Goal: Transaction & Acquisition: Purchase product/service

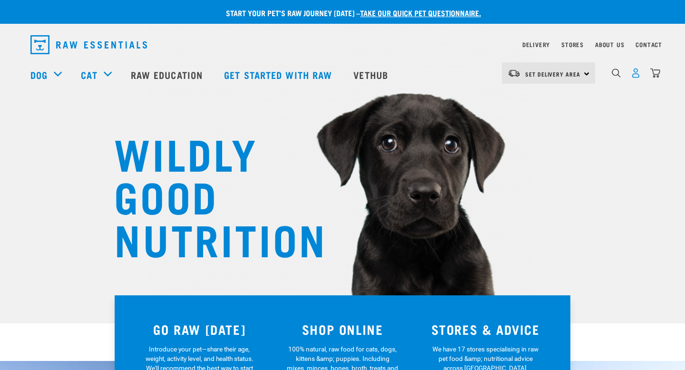
click at [635, 78] on img "dropdown navigation" at bounding box center [636, 73] width 10 height 10
click at [638, 77] on img "dropdown navigation" at bounding box center [636, 73] width 10 height 10
click at [636, 78] on img "dropdown navigation" at bounding box center [636, 73] width 10 height 10
click at [631, 76] on img "dropdown navigation" at bounding box center [636, 73] width 10 height 10
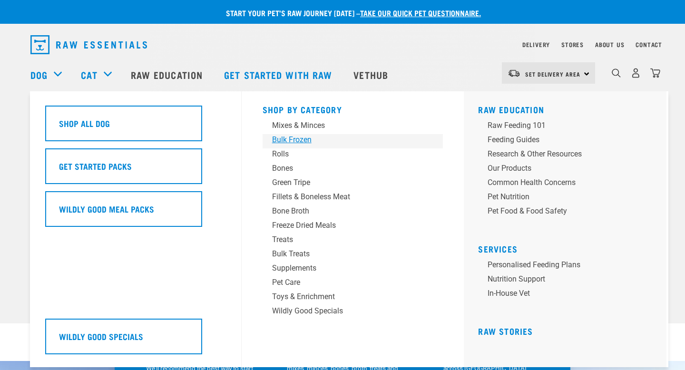
click at [291, 136] on div "Bulk Frozen" at bounding box center [346, 139] width 148 height 11
click at [291, 140] on div "Bulk Frozen" at bounding box center [346, 139] width 148 height 11
click at [297, 138] on div "Bulk Frozen" at bounding box center [346, 139] width 148 height 11
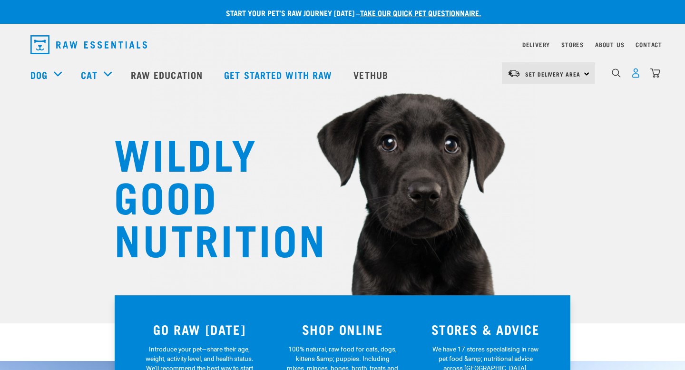
click at [639, 74] on img "dropdown navigation" at bounding box center [636, 73] width 10 height 10
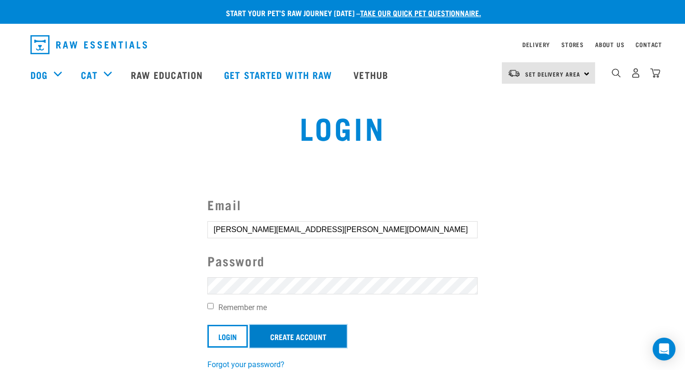
click at [325, 335] on link "Create Account" at bounding box center [298, 336] width 97 height 23
click at [226, 335] on input "Login" at bounding box center [227, 336] width 40 height 23
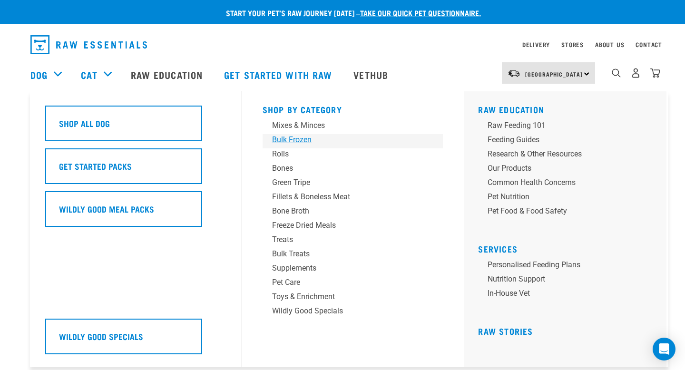
click at [295, 142] on div "Bulk Frozen" at bounding box center [346, 139] width 148 height 11
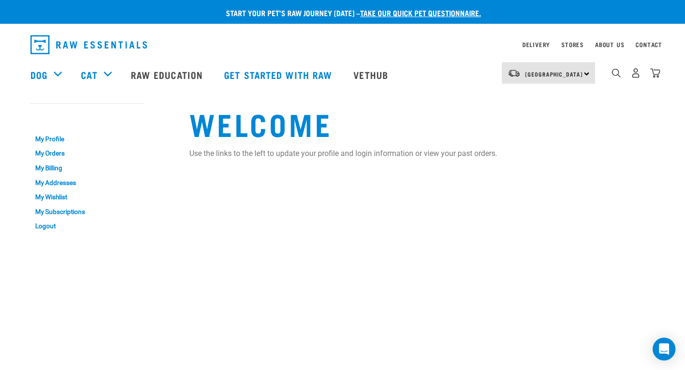
click at [377, 49] on div "dropdown navigation" at bounding box center [257, 44] width 455 height 27
click at [58, 154] on link "My Orders" at bounding box center [87, 154] width 114 height 15
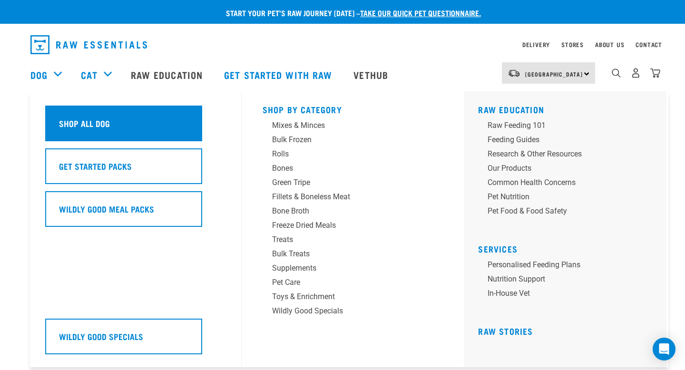
click at [94, 123] on h5 "Shop All Dog" at bounding box center [84, 123] width 51 height 12
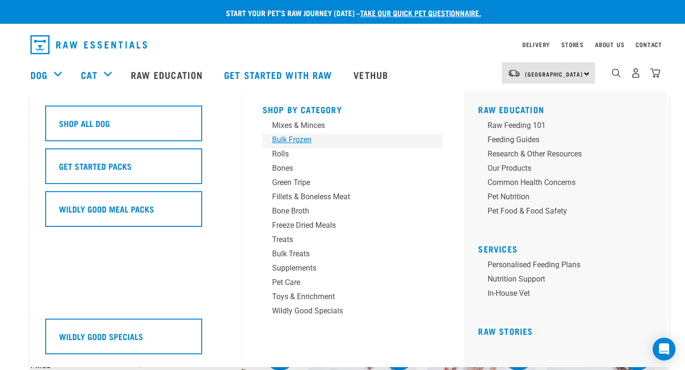
click at [295, 139] on div "Bulk Frozen" at bounding box center [346, 139] width 148 height 11
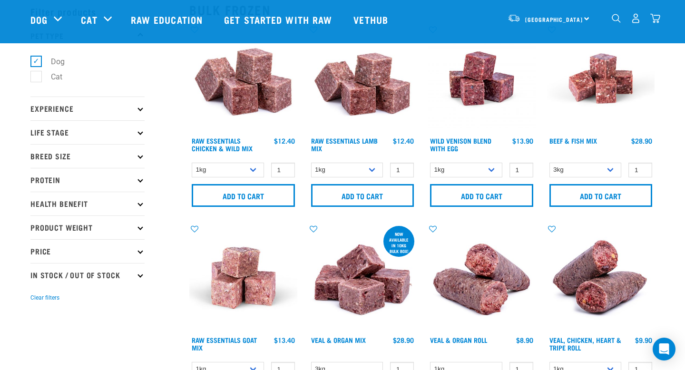
scroll to position [49, 0]
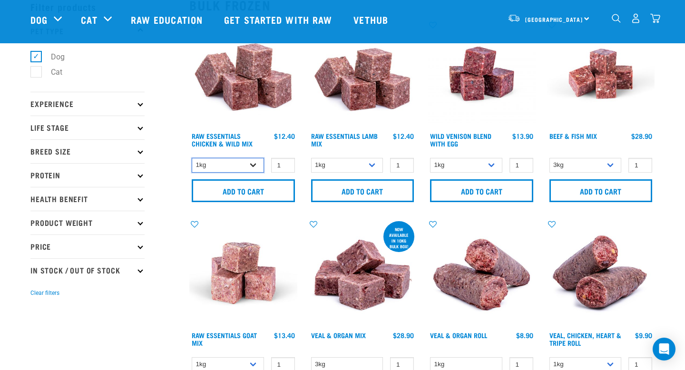
click at [249, 164] on select "1kg 3kg" at bounding box center [228, 165] width 72 height 15
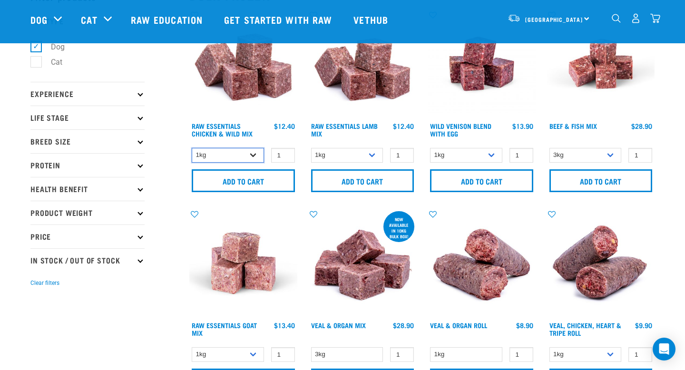
scroll to position [60, 0]
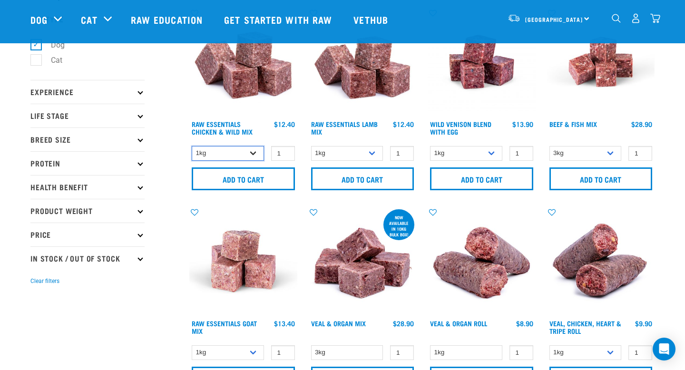
click at [245, 154] on select "1kg 3kg" at bounding box center [228, 153] width 72 height 15
select select "709"
click at [363, 150] on select "1kg 3kg Bulk (20kg)" at bounding box center [347, 153] width 72 height 15
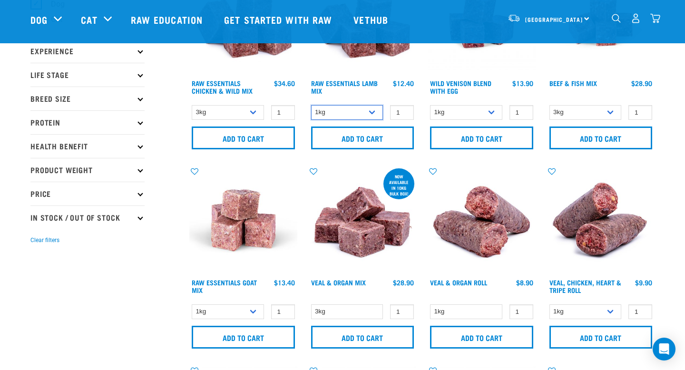
scroll to position [106, 0]
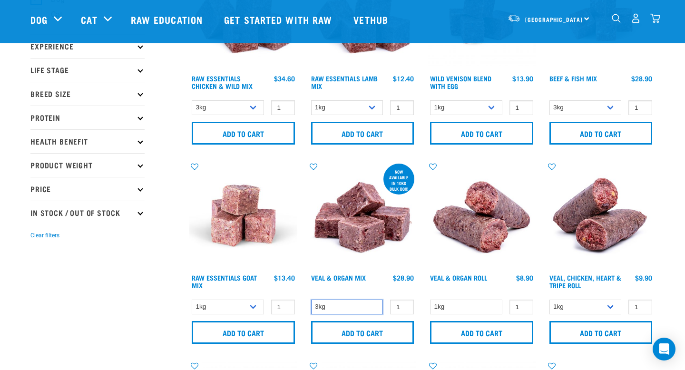
click at [355, 303] on select "3kg" at bounding box center [347, 307] width 72 height 15
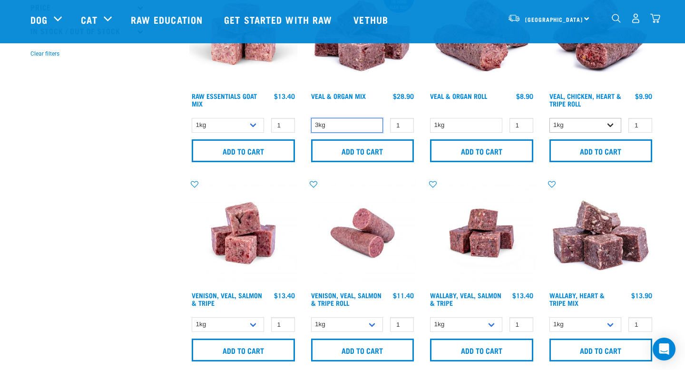
scroll to position [294, 0]
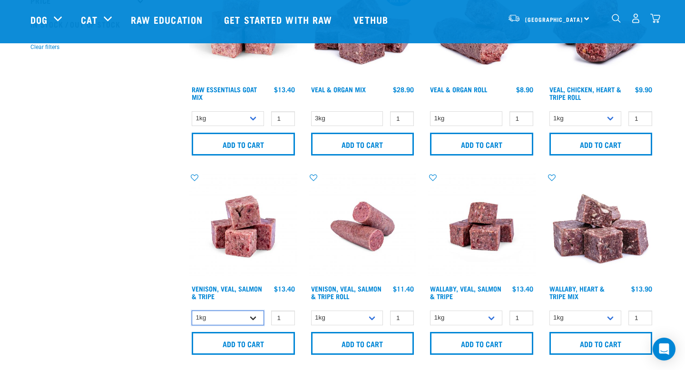
click at [245, 312] on select "1kg 3kg" at bounding box center [228, 318] width 72 height 15
click at [469, 322] on select "1kg 3kg Bulk (18kg)" at bounding box center [466, 318] width 72 height 15
click at [482, 312] on select "1kg 3kg Bulk (18kg)" at bounding box center [466, 318] width 72 height 15
select select "45457"
click at [584, 319] on select "1kg 3kg" at bounding box center [585, 318] width 72 height 15
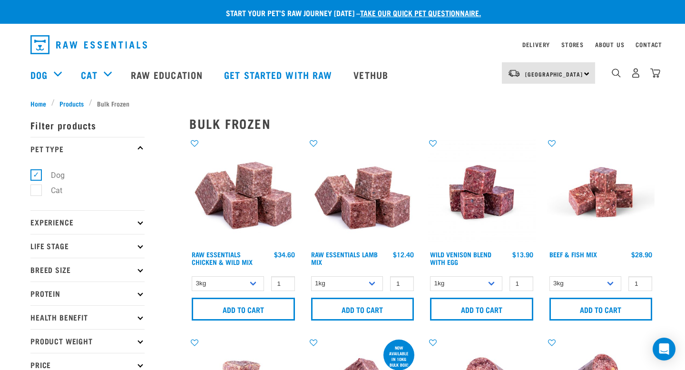
scroll to position [46, 0]
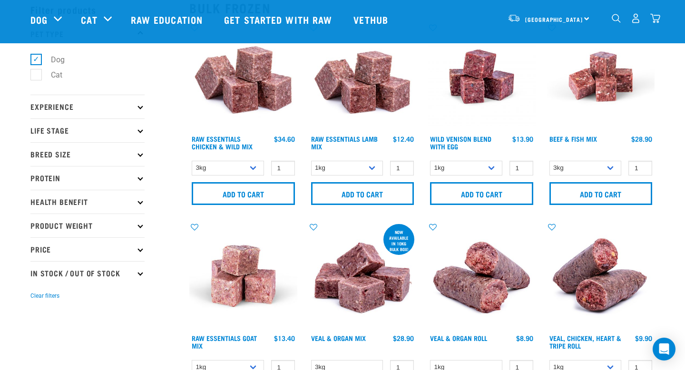
click at [367, 160] on div "1kg 3kg Bulk (20kg) 1 0 100" at bounding box center [363, 168] width 108 height 17
click at [367, 167] on select "1kg 3kg Bulk (20kg)" at bounding box center [347, 168] width 72 height 15
type input "2"
click at [286, 165] on input "2" at bounding box center [283, 168] width 24 height 15
click at [265, 195] on input "Add to cart" at bounding box center [243, 193] width 103 height 23
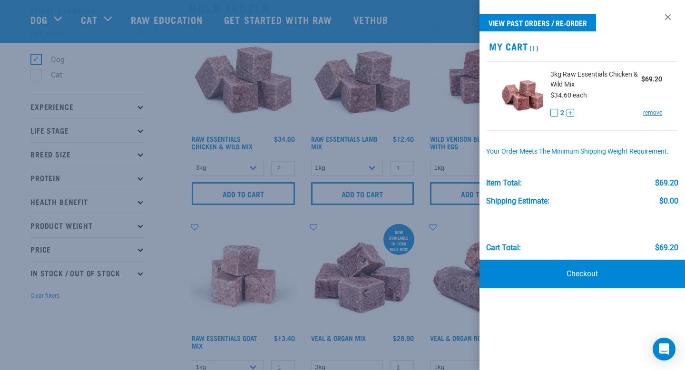
click at [452, 106] on div at bounding box center [342, 185] width 685 height 370
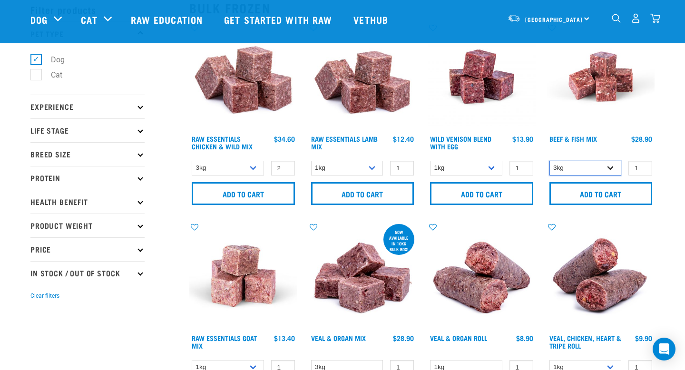
click at [607, 168] on select "3kg Bulk (10kg)" at bounding box center [585, 168] width 72 height 15
select select "435759"
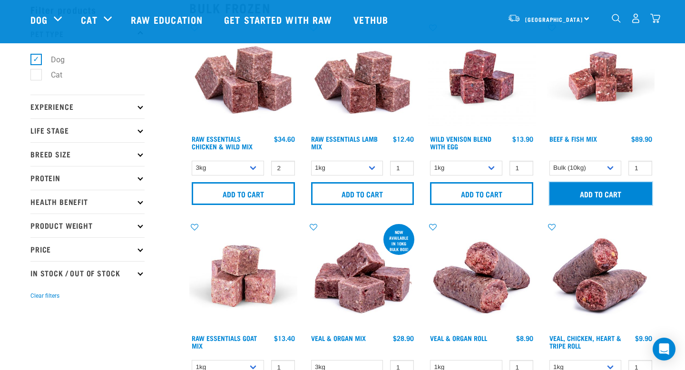
click at [601, 195] on input "Add to cart" at bounding box center [600, 193] width 103 height 23
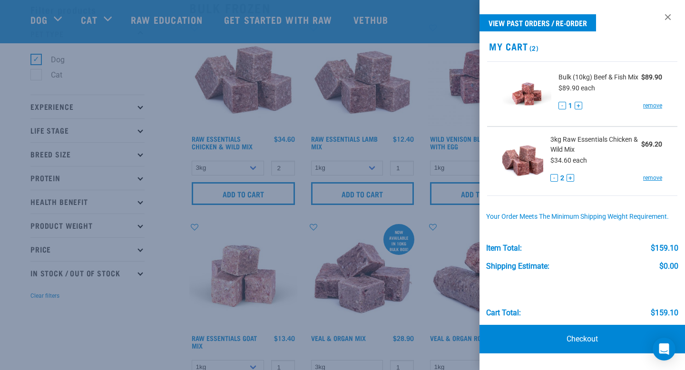
click at [174, 45] on div at bounding box center [342, 185] width 685 height 370
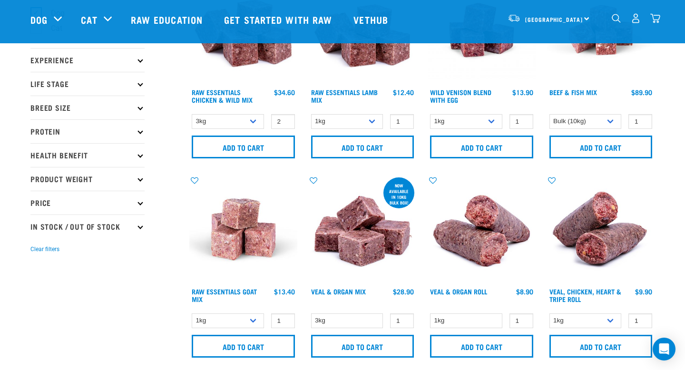
scroll to position [114, 0]
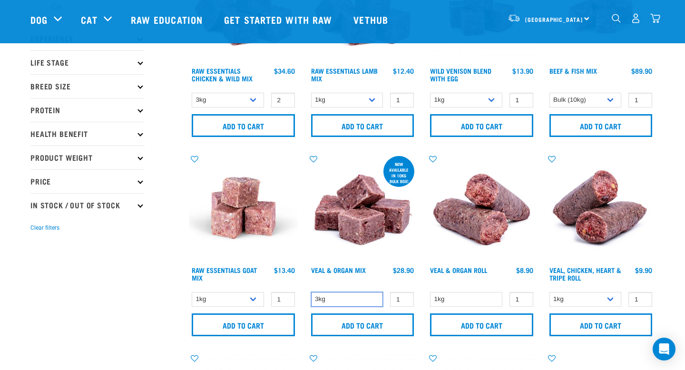
click at [337, 294] on select "3kg" at bounding box center [347, 299] width 72 height 15
click at [359, 206] on img at bounding box center [363, 208] width 108 height 108
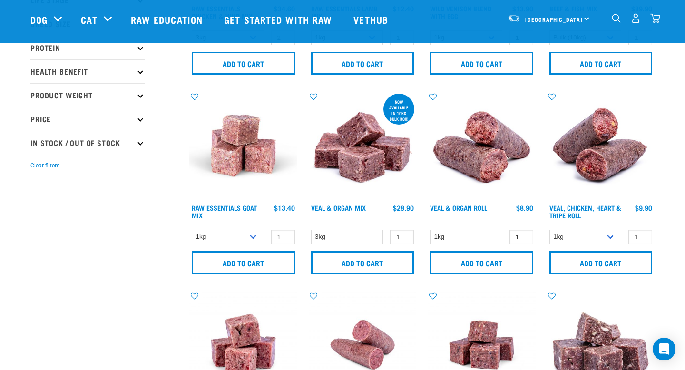
scroll to position [217, 0]
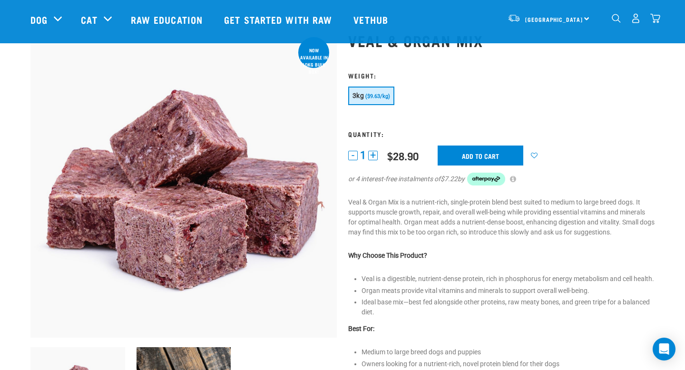
scroll to position [39, 0]
click at [473, 153] on input "Add to cart" at bounding box center [481, 155] width 86 height 20
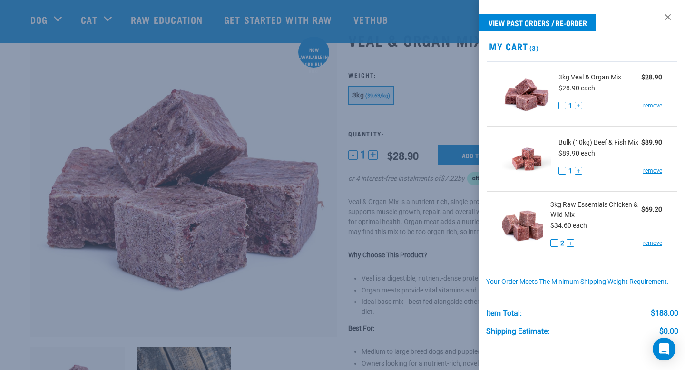
click at [40, 21] on div at bounding box center [342, 185] width 685 height 370
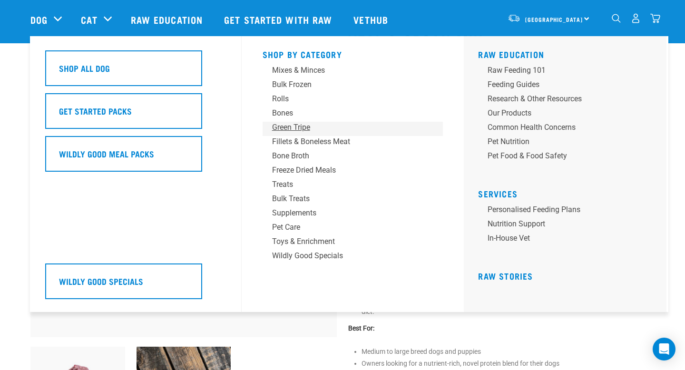
click at [288, 131] on div "Green Tripe" at bounding box center [346, 127] width 148 height 11
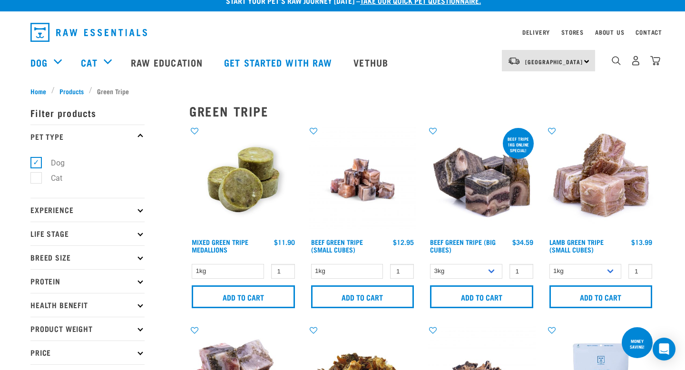
scroll to position [15, 0]
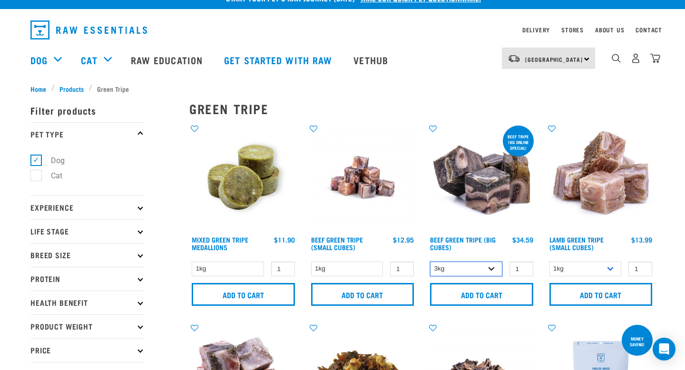
click at [476, 265] on select "3kg Bulk (10kg)" at bounding box center [466, 269] width 72 height 15
click at [475, 271] on select "3kg Bulk (10kg)" at bounding box center [466, 269] width 72 height 15
select select "346"
click at [596, 269] on select "1kg 3kg" at bounding box center [585, 269] width 72 height 15
select select "344959"
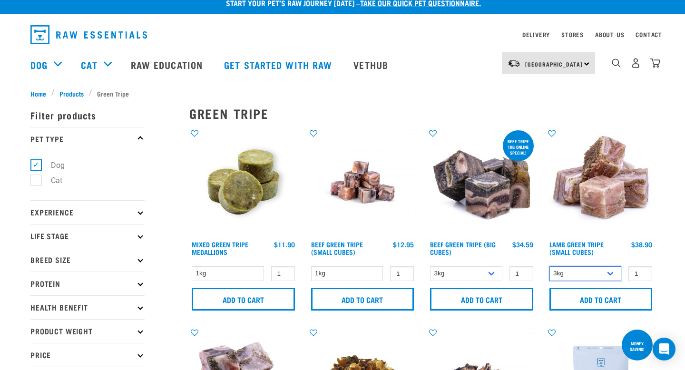
scroll to position [6, 0]
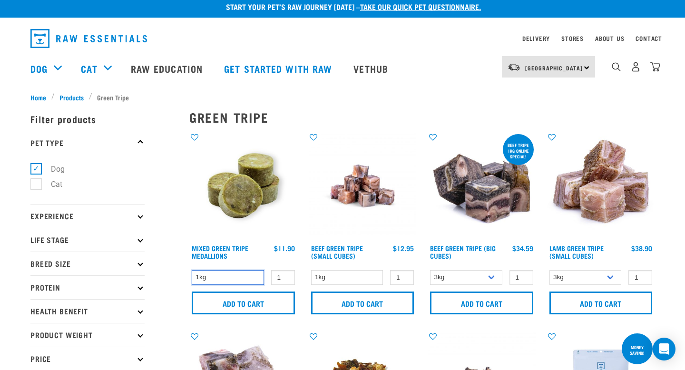
click at [217, 281] on select "1kg" at bounding box center [228, 277] width 72 height 15
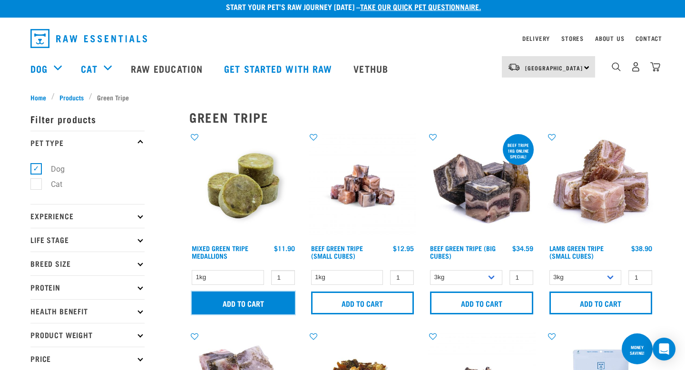
click at [254, 303] on input "Add to cart" at bounding box center [243, 303] width 103 height 23
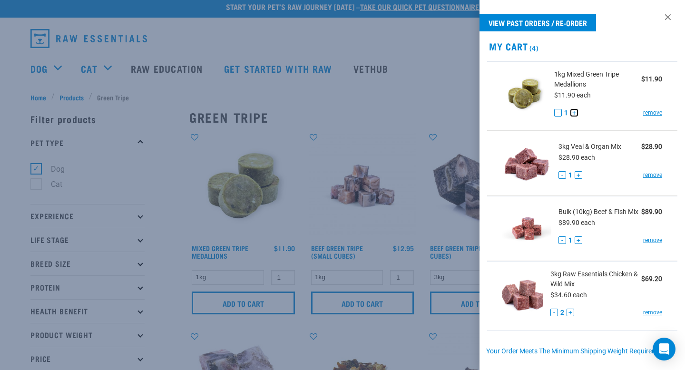
click at [574, 116] on button "+" at bounding box center [574, 113] width 8 height 8
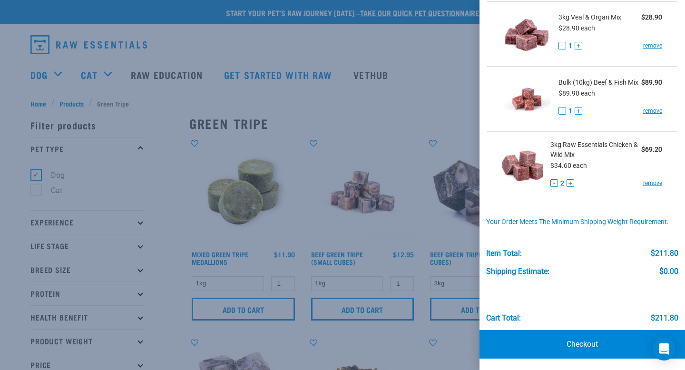
scroll to position [0, 0]
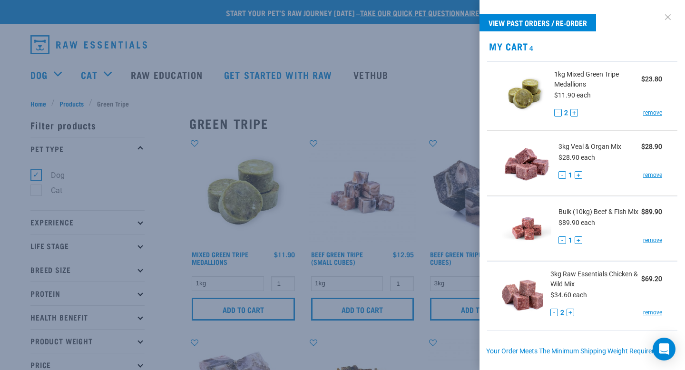
click at [673, 17] on link at bounding box center [667, 17] width 15 height 15
